Goal: Obtain resource: Obtain resource

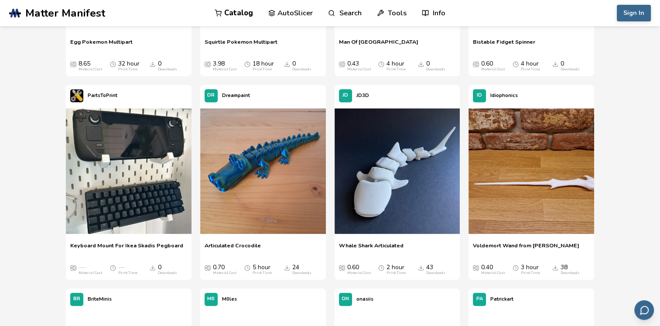
scroll to position [698, 0]
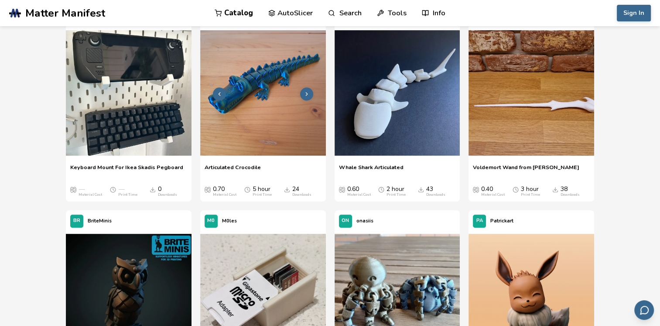
click at [291, 103] on img at bounding box center [263, 93] width 126 height 126
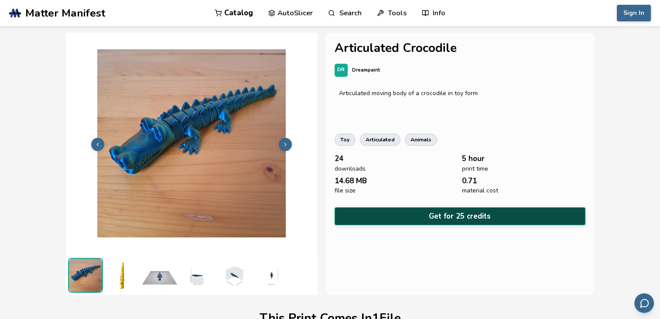
click at [464, 212] on button "Get for 25 credits" at bounding box center [460, 216] width 251 height 18
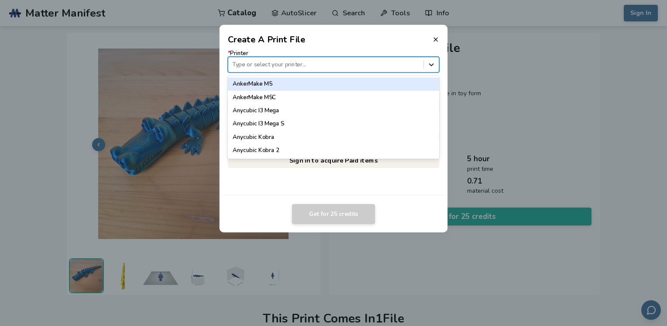
click at [429, 65] on icon at bounding box center [431, 64] width 8 height 8
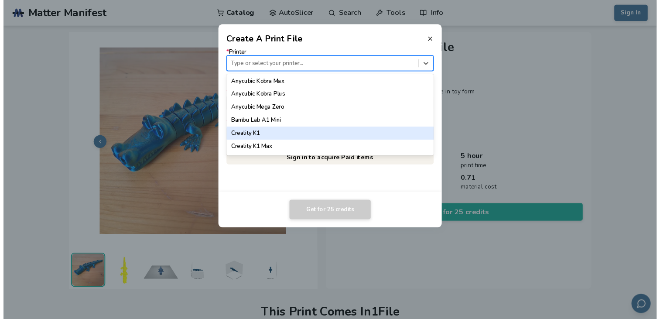
scroll to position [131, 0]
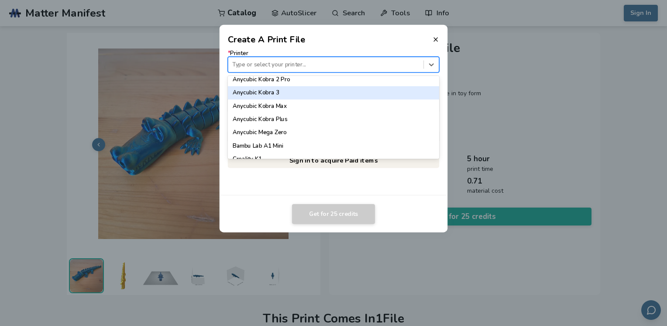
click at [295, 93] on div "Anycubic Kobra 3" at bounding box center [334, 92] width 212 height 13
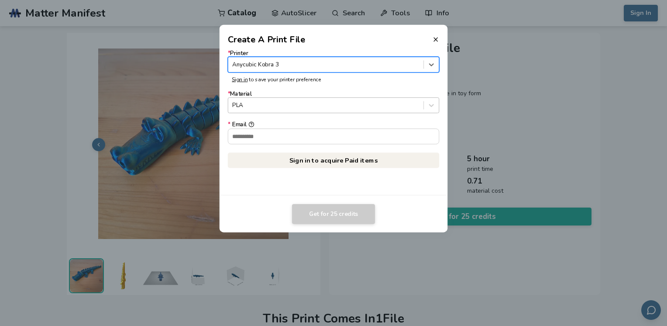
click at [319, 107] on div at bounding box center [325, 105] width 187 height 8
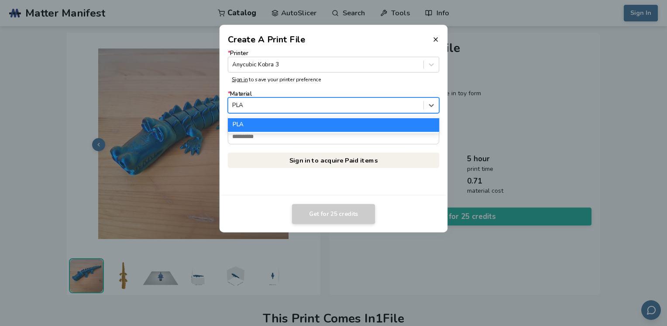
click at [319, 107] on div at bounding box center [325, 105] width 187 height 8
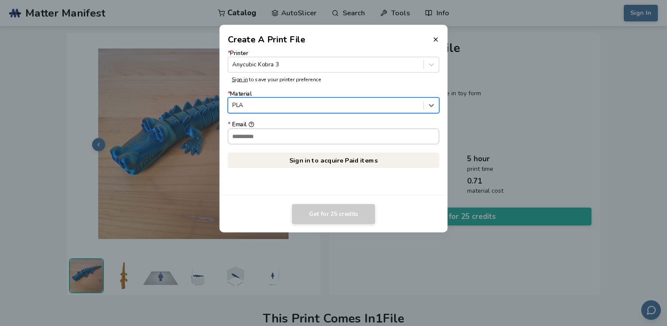
click at [317, 131] on input "* Email" at bounding box center [333, 136] width 211 height 15
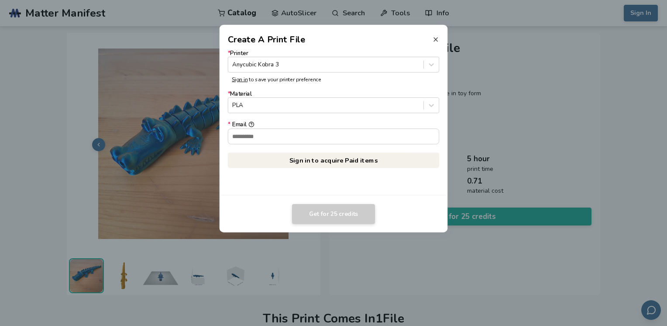
click at [435, 38] on line at bounding box center [435, 39] width 3 height 3
